Goal: Submit feedback/report problem: Submit feedback/report problem

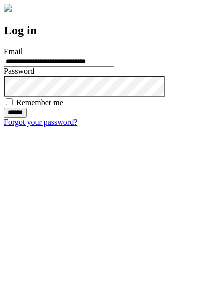
type input "**********"
click at [27, 118] on input "******" at bounding box center [15, 113] width 23 height 10
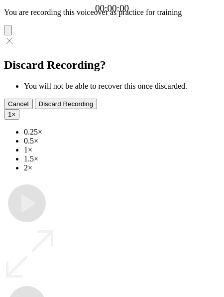
type input "**********"
